Goal: Transaction & Acquisition: Purchase product/service

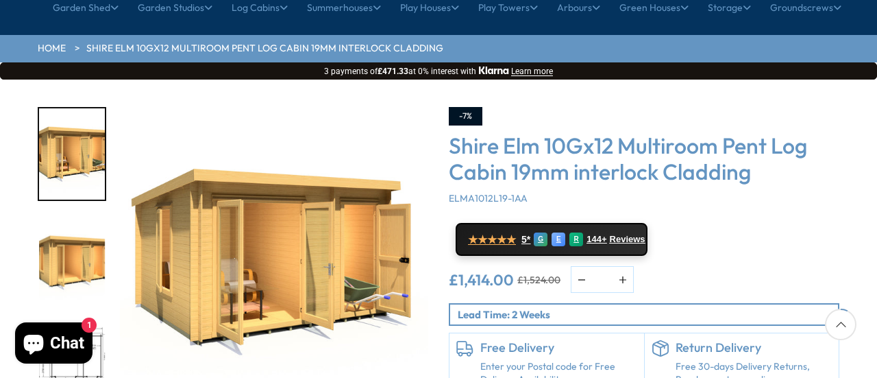
scroll to position [192, 0]
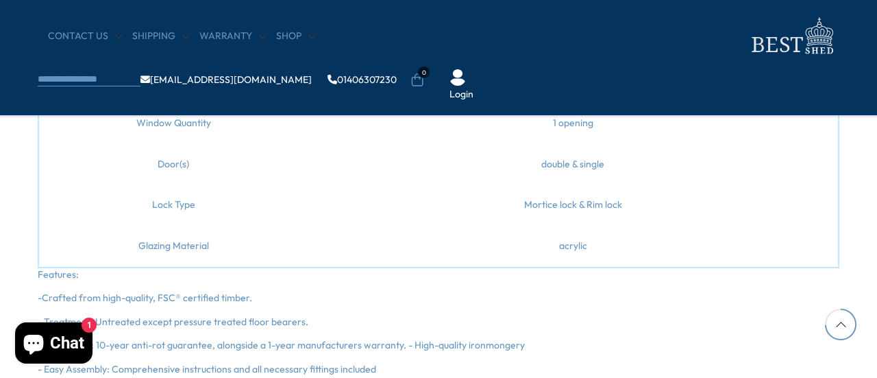
scroll to position [1645, 0]
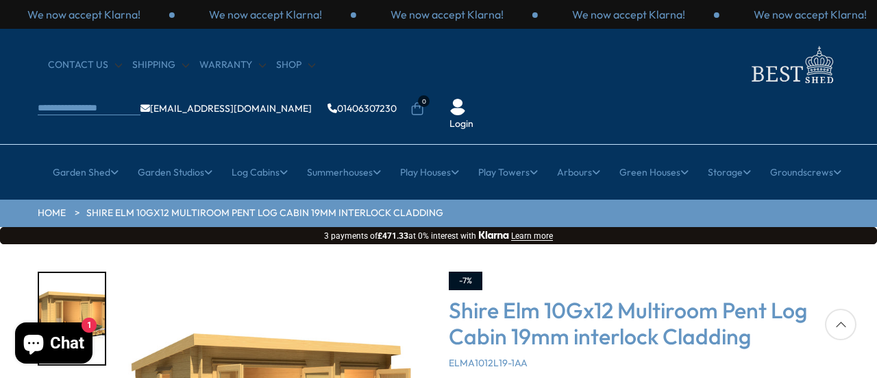
click at [792, 271] on div "-7%" at bounding box center [644, 280] width 391 height 19
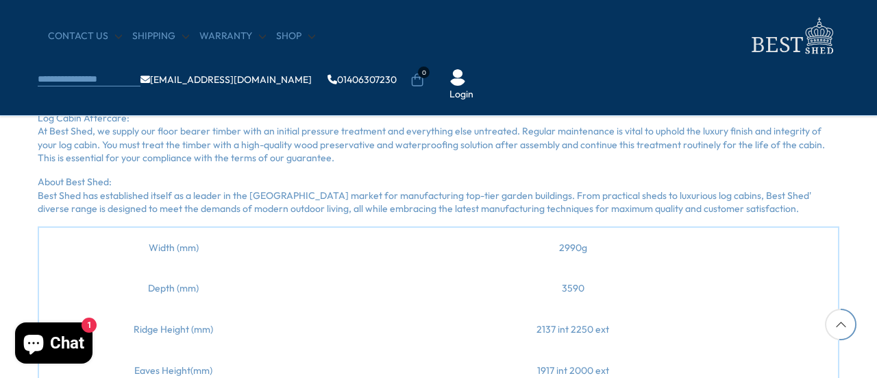
scroll to position [1124, 0]
